Goal: Find specific page/section: Find specific page/section

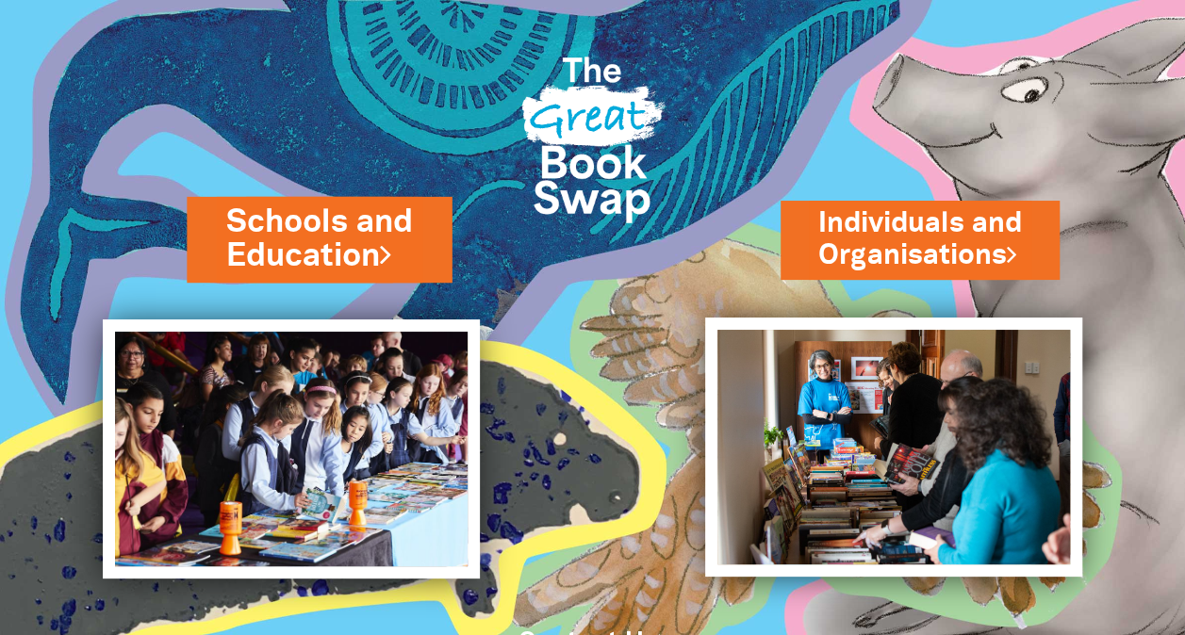
click at [270, 237] on link "Schools and Education" at bounding box center [319, 239] width 186 height 79
